Goal: Navigation & Orientation: Find specific page/section

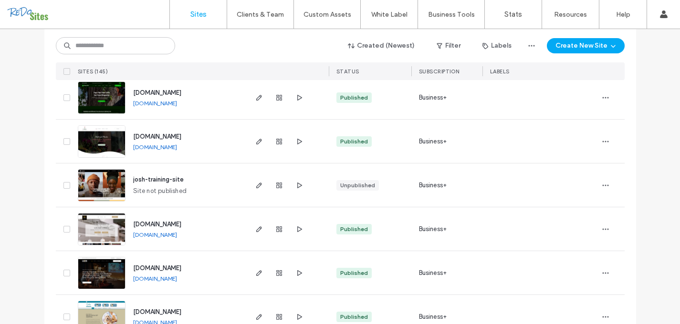
scroll to position [114, 0]
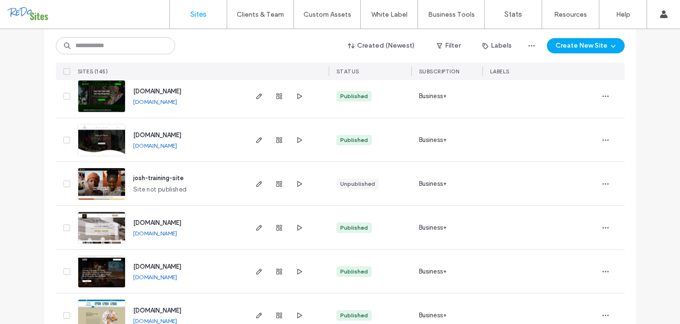
click at [165, 135] on span "www.petalandplanter.com" at bounding box center [157, 135] width 48 height 7
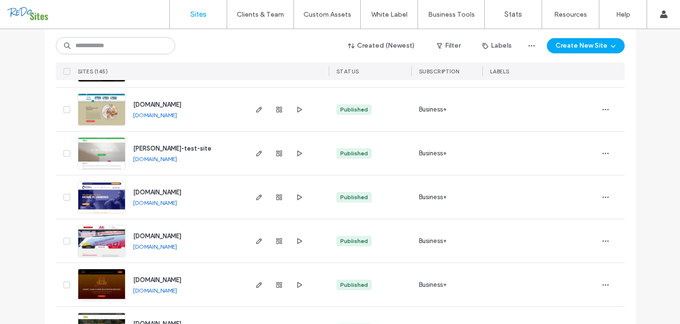
scroll to position [323, 0]
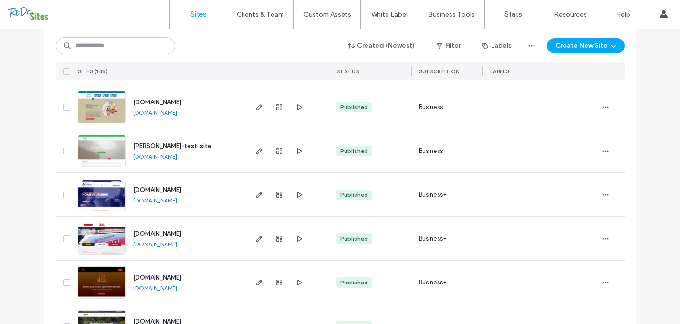
drag, startPoint x: 206, startPoint y: 114, endPoint x: 128, endPoint y: 115, distance: 77.8
click at [128, 115] on div "www.valleydogandcat.com www.valleydogandcat.com" at bounding box center [185, 106] width 120 height 43
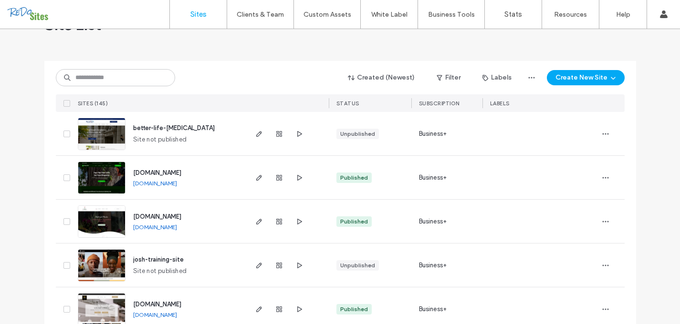
scroll to position [33, 0]
click at [121, 78] on input at bounding box center [115, 77] width 119 height 17
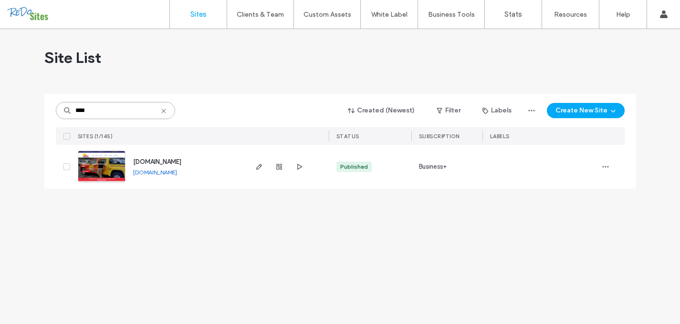
scroll to position [0, 0]
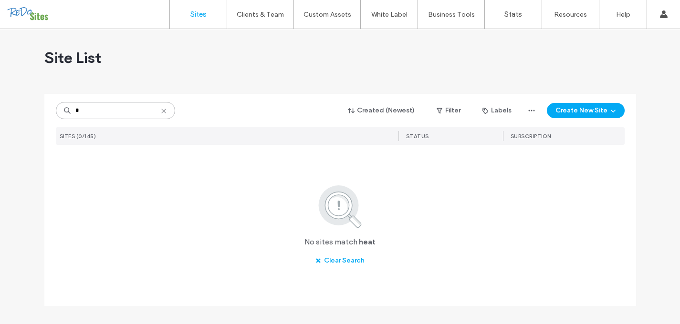
type input "*"
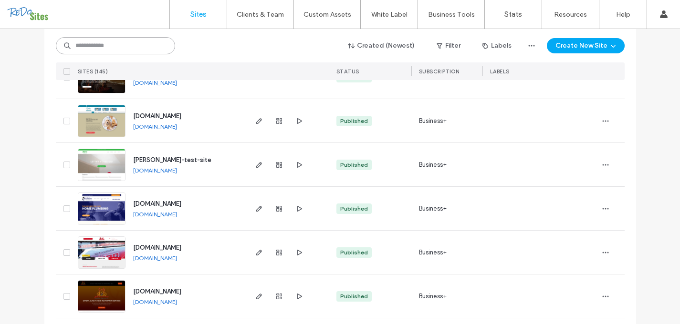
scroll to position [312, 0]
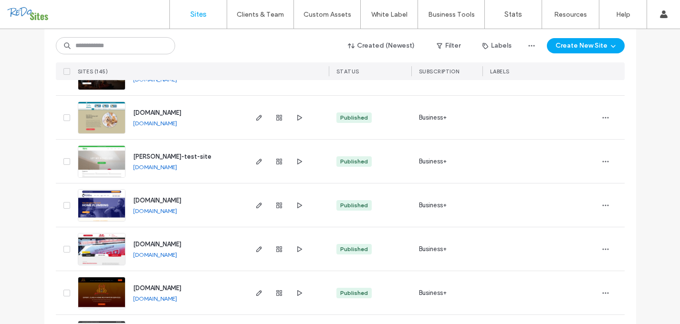
drag, startPoint x: 202, startPoint y: 125, endPoint x: 127, endPoint y: 124, distance: 75.4
click at [127, 124] on div "www.valleydogandcat.com www.valleydogandcat.com" at bounding box center [185, 117] width 120 height 43
copy link "www.valleydogandcat.com"
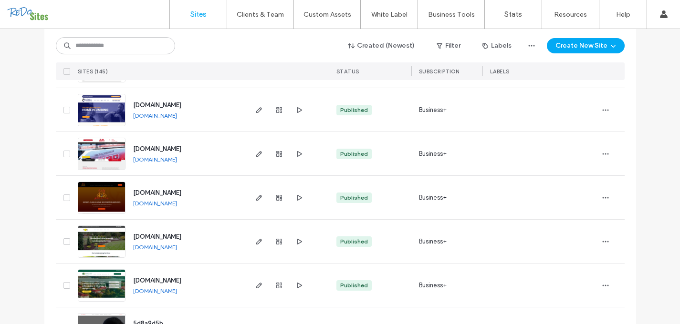
scroll to position [409, 0]
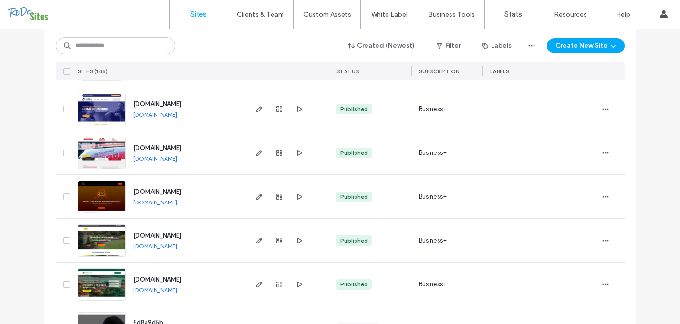
click at [165, 160] on link "[DOMAIN_NAME]" at bounding box center [155, 158] width 44 height 7
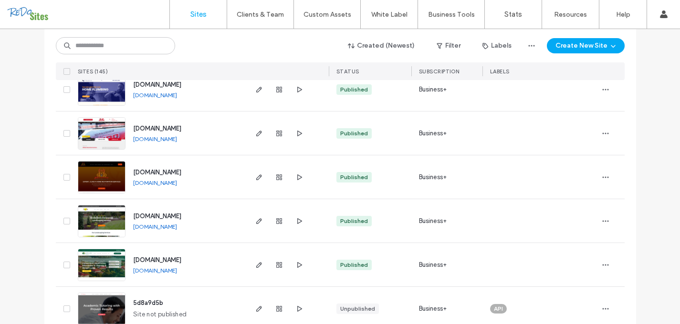
scroll to position [427, 0]
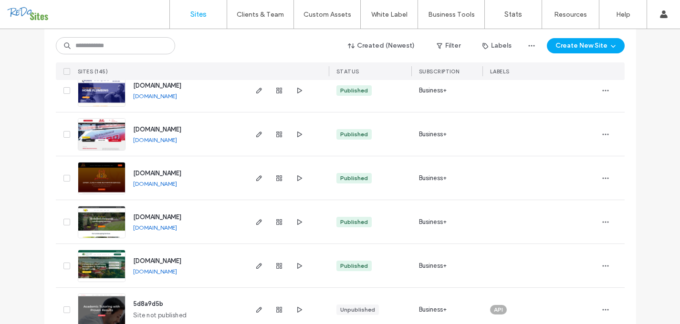
click at [98, 177] on img at bounding box center [101, 195] width 47 height 65
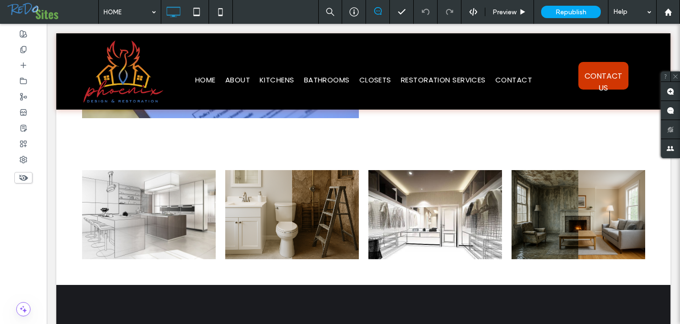
scroll to position [484, 0]
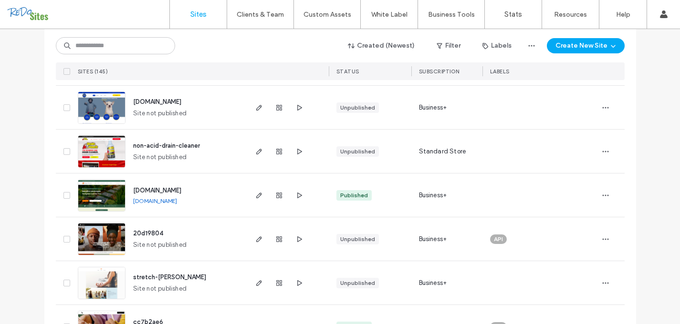
scroll to position [2386, 0]
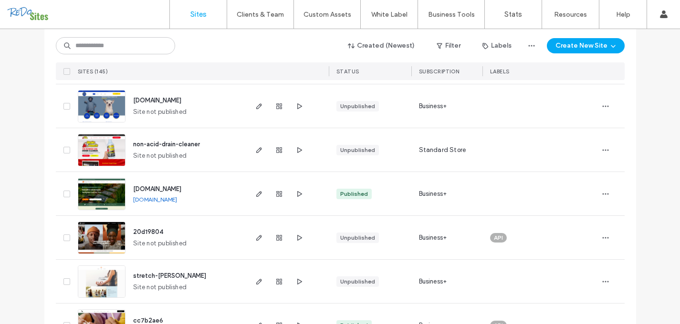
click at [103, 189] on img at bounding box center [101, 210] width 47 height 65
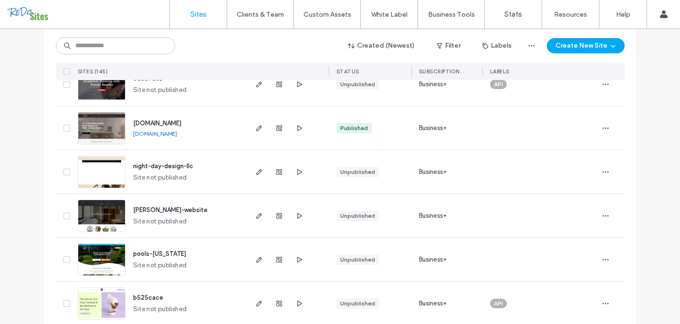
scroll to position [650, 0]
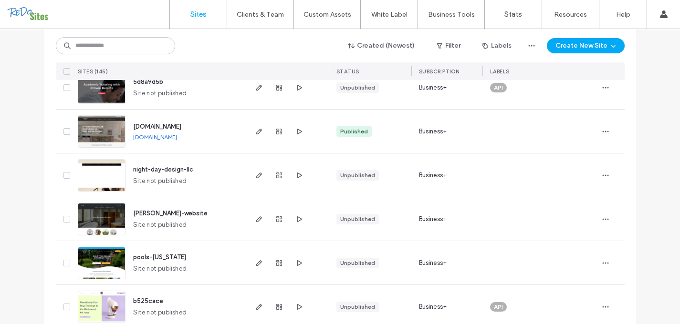
drag, startPoint x: 215, startPoint y: 125, endPoint x: 122, endPoint y: 126, distance: 93.0
click at [125, 126] on div "www.nightdaydesignllc.com www.nightdaydesignllc.com" at bounding box center [185, 131] width 120 height 43
copy span "www.nightdaydesignllc.com"
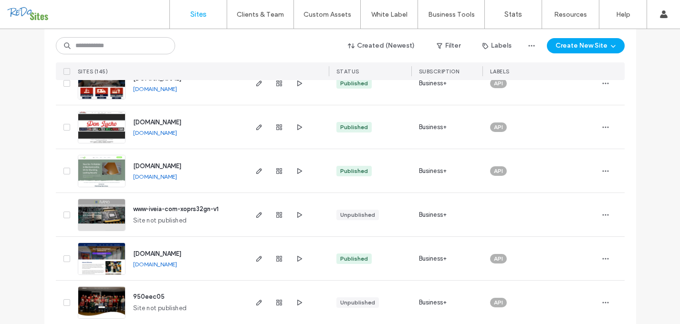
scroll to position [1313, 0]
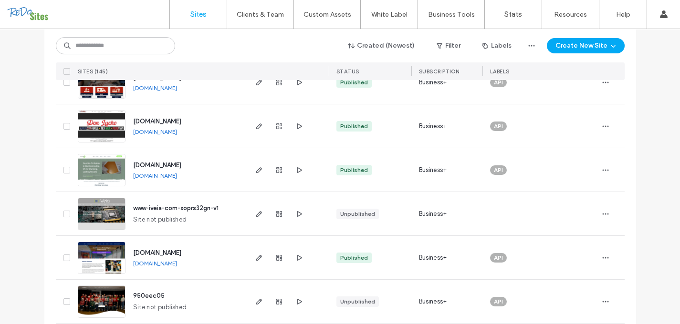
click at [177, 132] on link "www.donluchorestaurants.com" at bounding box center [155, 131] width 44 height 7
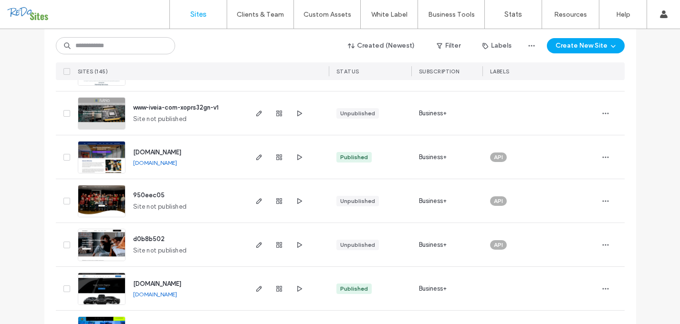
scroll to position [1417, 0]
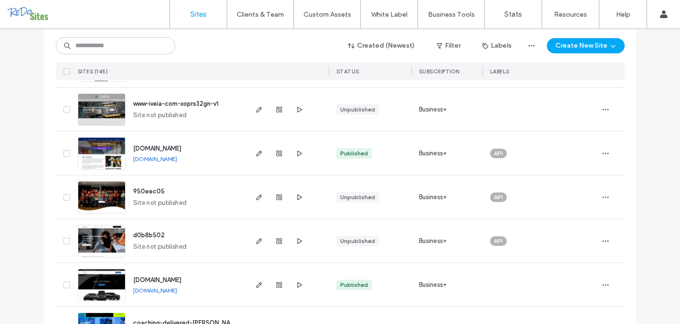
click at [156, 157] on link "www.networking-rva.com" at bounding box center [155, 158] width 44 height 7
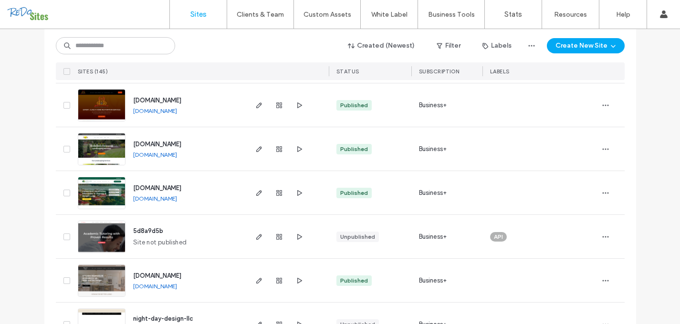
scroll to position [500, 0]
click at [177, 110] on link "www.phoenixdesignandrestoration.com" at bounding box center [155, 111] width 44 height 7
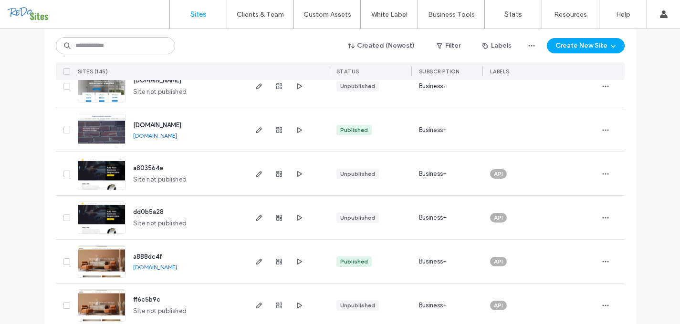
scroll to position [952, 0]
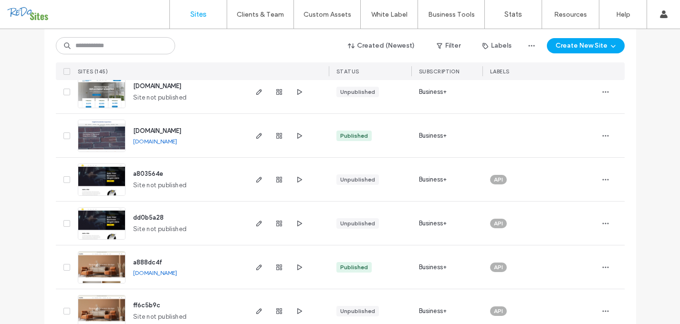
drag, startPoint x: 226, startPoint y: 141, endPoint x: 125, endPoint y: 144, distance: 100.7
click at [125, 144] on div "www.vafoundationinspections.com www.vafoundationinspections.com" at bounding box center [185, 135] width 120 height 43
copy link "www.vafoundationinspections.com"
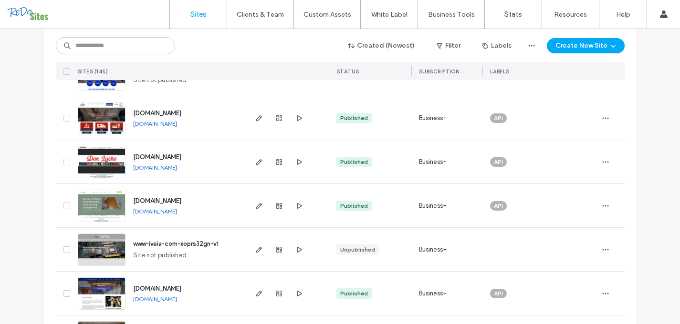
scroll to position [1279, 0]
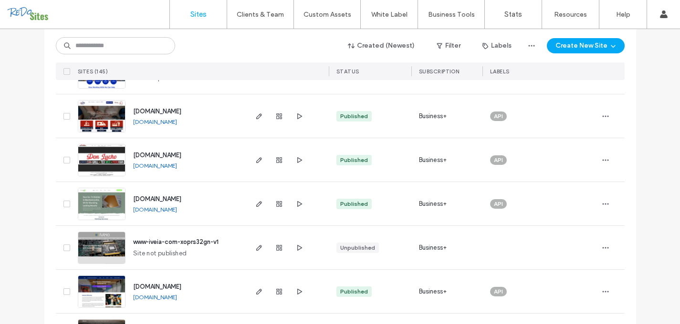
drag, startPoint x: 194, startPoint y: 120, endPoint x: 125, endPoint y: 120, distance: 68.7
click at [125, 120] on div "www.lifesquadrva.com www.lifesquadrva.com" at bounding box center [185, 115] width 120 height 43
copy link "www.lifesquadrva.com"
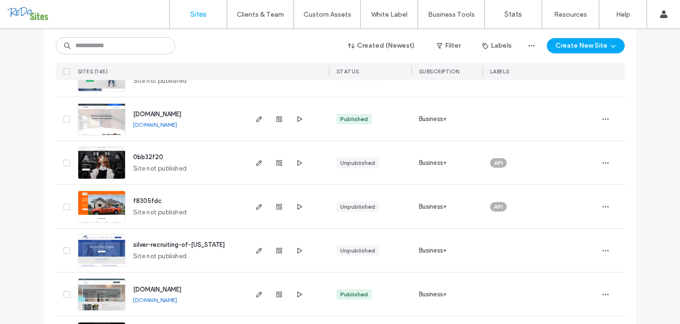
scroll to position [1887, 0]
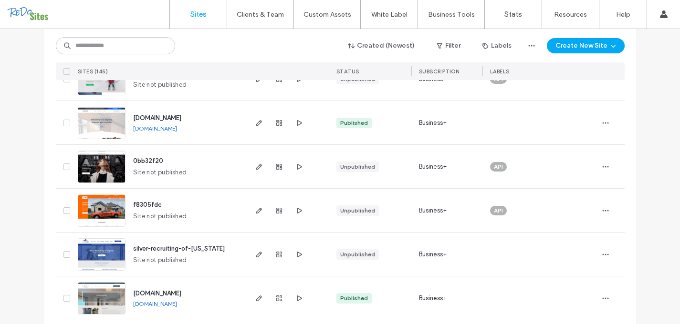
drag, startPoint x: 204, startPoint y: 127, endPoint x: 124, endPoint y: 131, distance: 80.7
click at [125, 131] on div "www.taylorsellspayroll.com www.taylorsellspayroll.com" at bounding box center [185, 122] width 120 height 43
copy link "www.taylorsellspayroll.com"
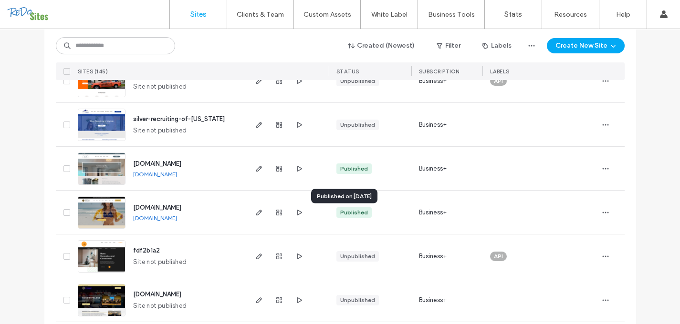
scroll to position [2015, 0]
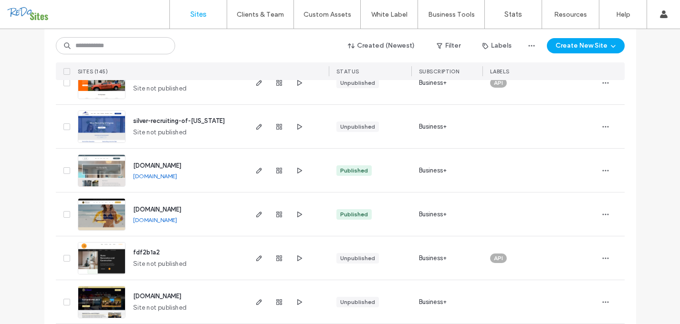
drag, startPoint x: 218, startPoint y: 177, endPoint x: 209, endPoint y: 176, distance: 9.1
click at [209, 176] on div "www.ak-interior-designs.com www.ak-interior-designs.com" at bounding box center [185, 170] width 120 height 43
copy div "www.ak-interior-designs.com"
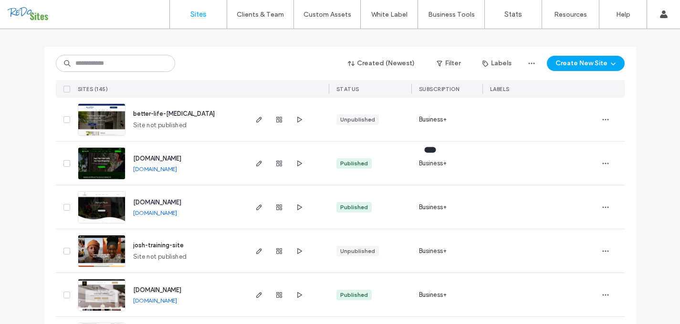
scroll to position [0, 0]
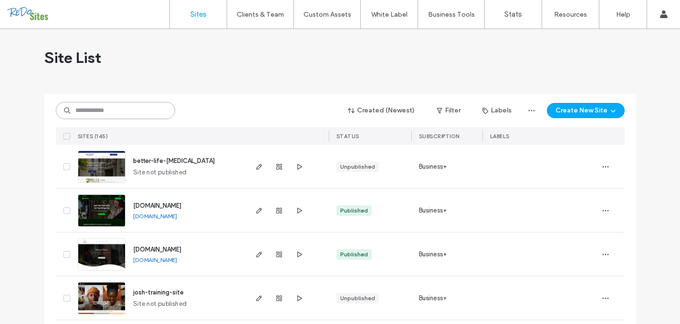
click at [114, 107] on input at bounding box center [115, 110] width 119 height 17
click at [90, 114] on input at bounding box center [115, 110] width 119 height 17
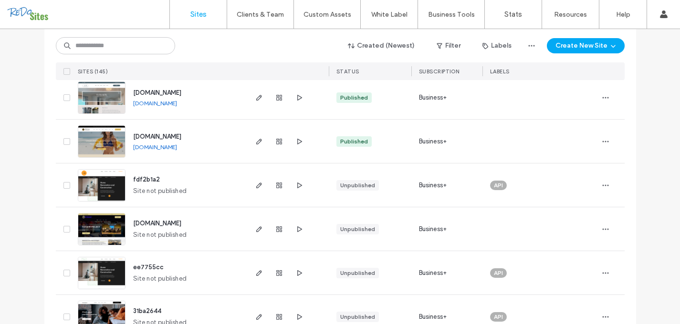
scroll to position [2090, 0]
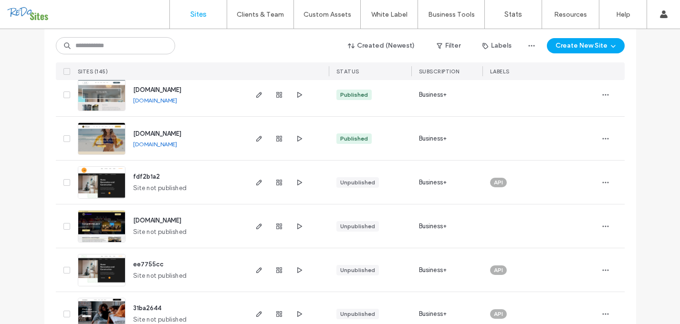
click at [158, 144] on link "[DOMAIN_NAME]" at bounding box center [155, 144] width 44 height 7
click at [146, 145] on link "www.resaspa.com" at bounding box center [155, 144] width 44 height 7
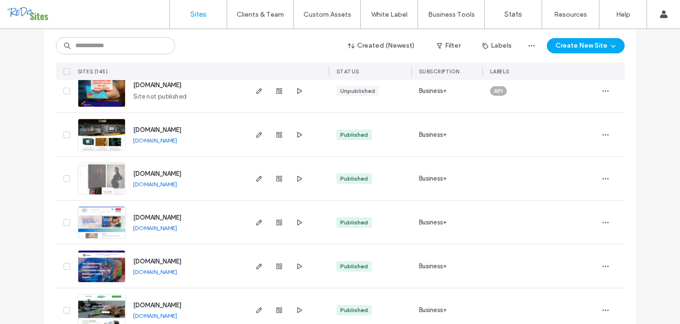
scroll to position [2884, 0]
click at [177, 185] on link "www.julieadamsportrait.com" at bounding box center [155, 183] width 44 height 7
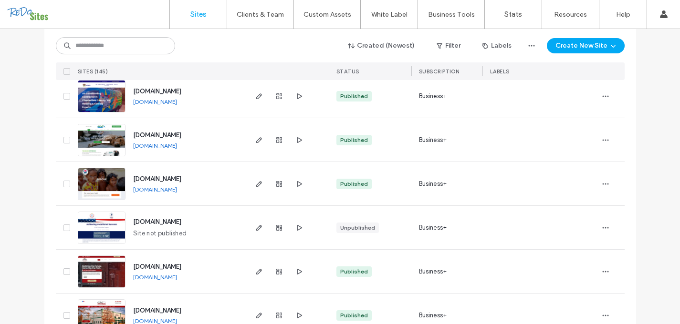
scroll to position [3058, 0]
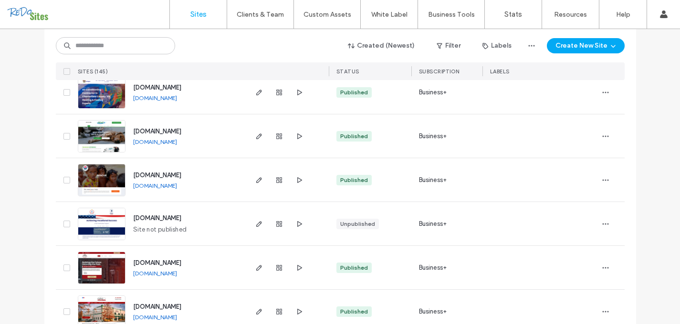
drag, startPoint x: 188, startPoint y: 131, endPoint x: 128, endPoint y: 131, distance: 59.6
click at [128, 131] on div "www.moldxinc.com www.moldxinc.com" at bounding box center [185, 135] width 120 height 43
copy span "www.moldxinc.com"
click at [109, 137] on img at bounding box center [101, 153] width 47 height 65
